Goal: Task Accomplishment & Management: Manage account settings

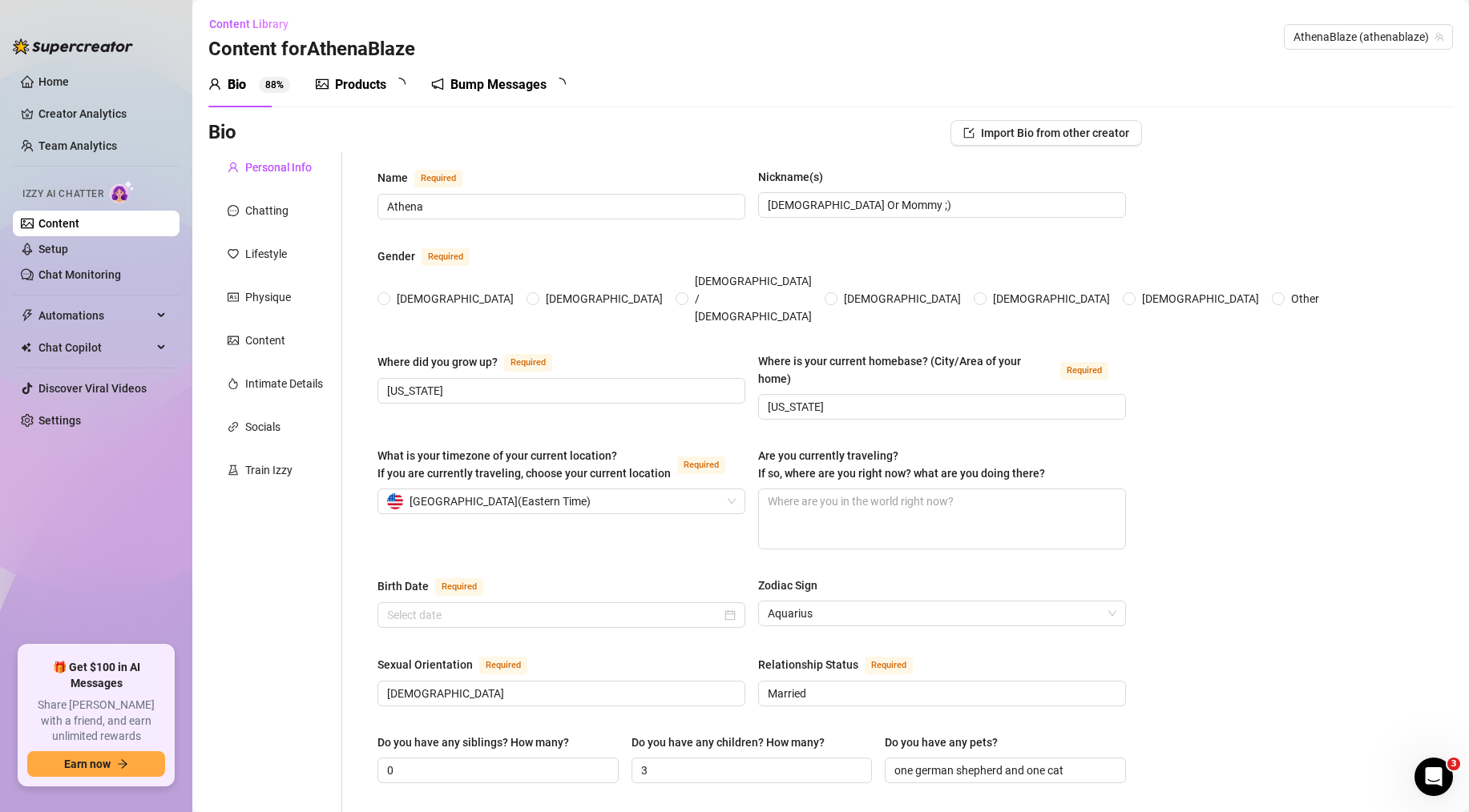
radio input "true"
type input "[DATE]"
click at [38, 84] on link "Home" at bounding box center [54, 81] width 30 height 13
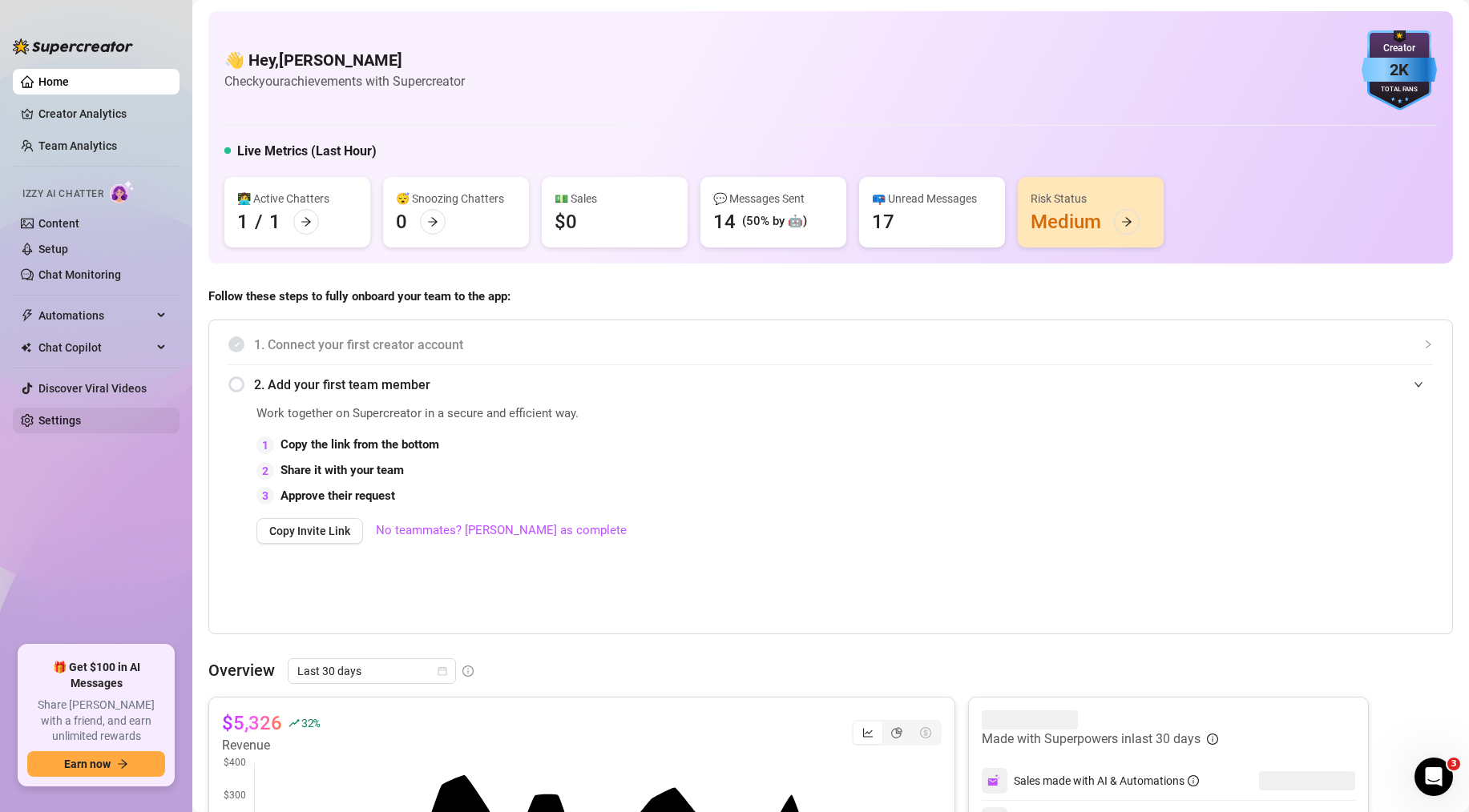
click at [81, 419] on link "Settings" at bounding box center [59, 420] width 42 height 13
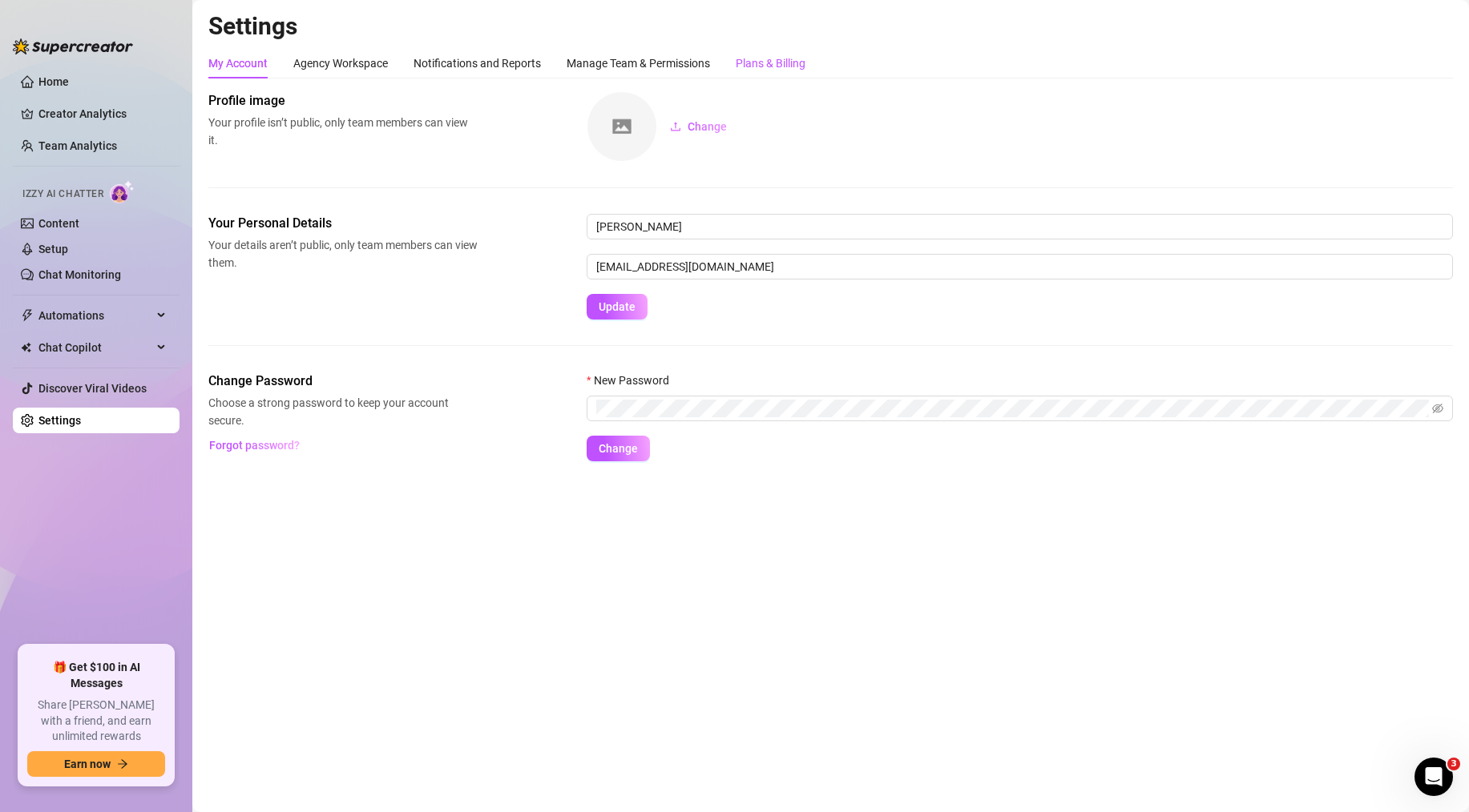
click at [758, 62] on div "Plans & Billing" at bounding box center [770, 63] width 70 height 18
